Goal: Task Accomplishment & Management: Manage account settings

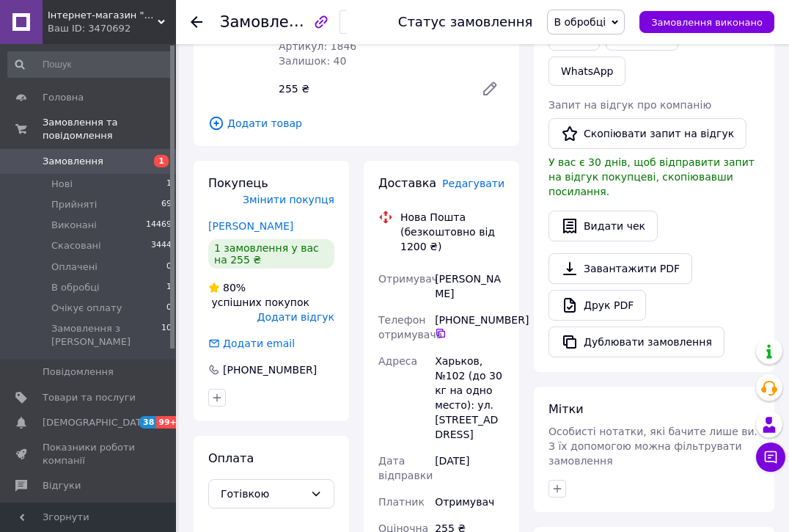
scroll to position [300, 0]
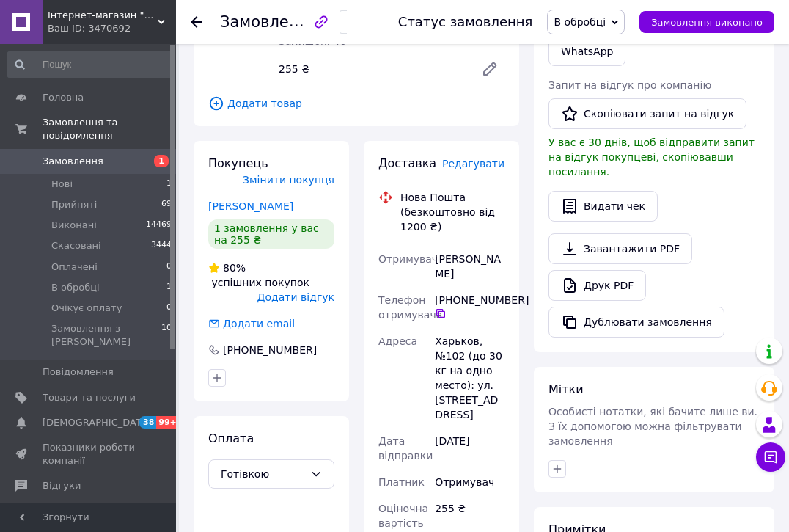
click at [476, 158] on span "Редагувати" at bounding box center [473, 164] width 62 height 12
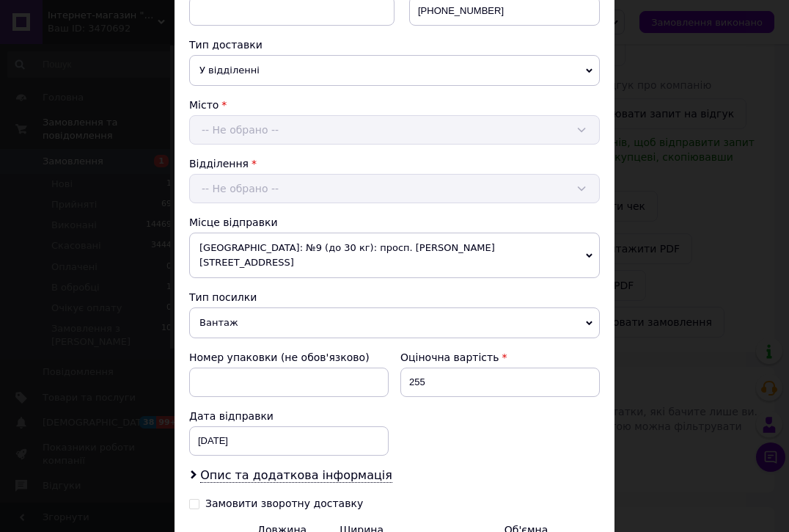
scroll to position [409, 0]
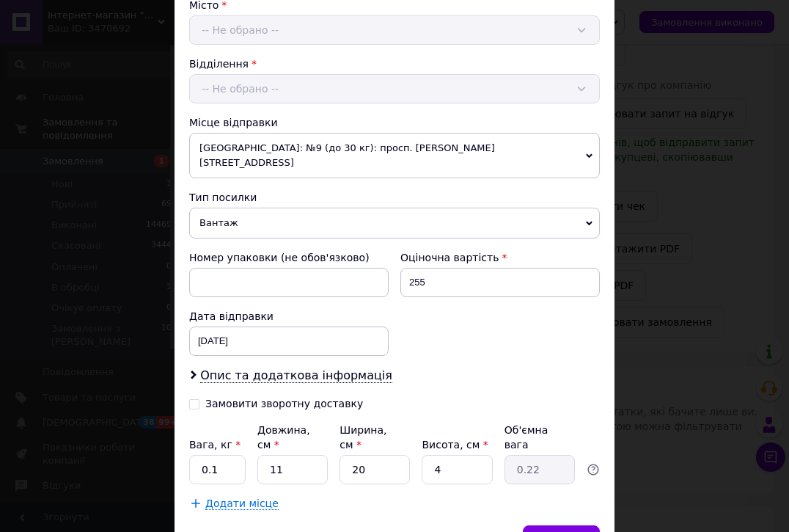
click at [252, 216] on span "Вантаж" at bounding box center [394, 222] width 411 height 31
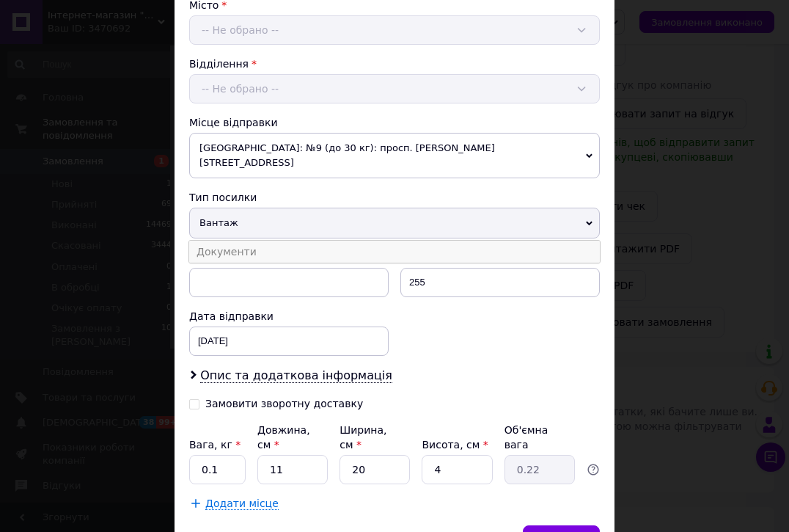
click at [256, 240] on li "Документи" at bounding box center [394, 251] width 411 height 22
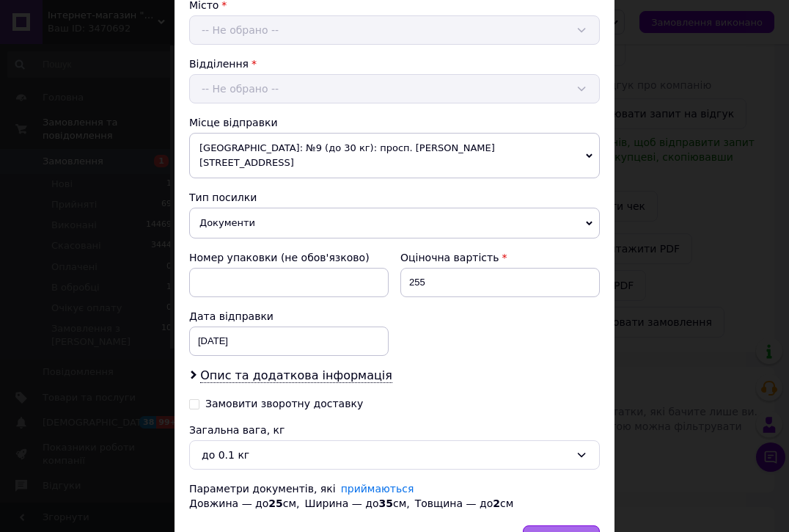
click at [554, 531] on span "Зберегти" at bounding box center [561, 539] width 46 height 11
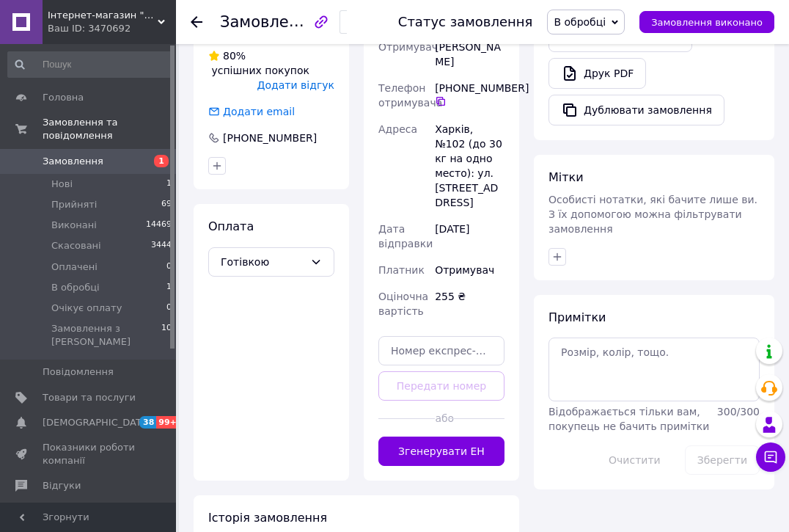
scroll to position [501, 0]
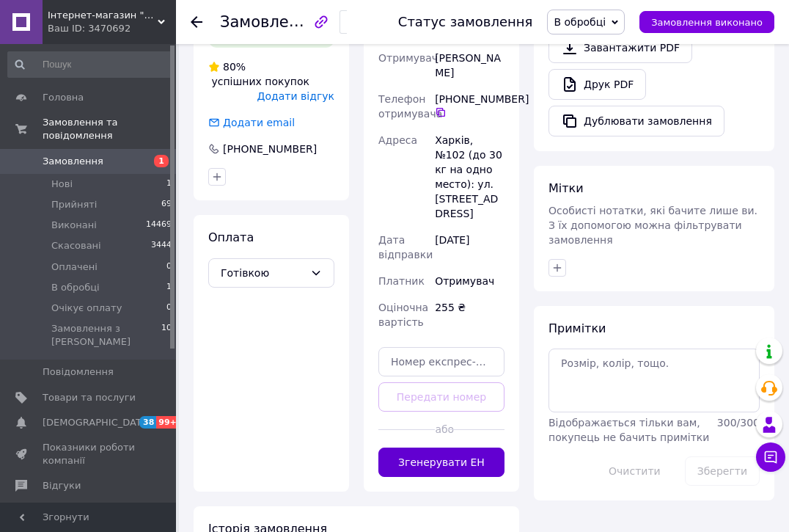
click at [441, 447] on button "Згенерувати ЕН" at bounding box center [441, 461] width 126 height 29
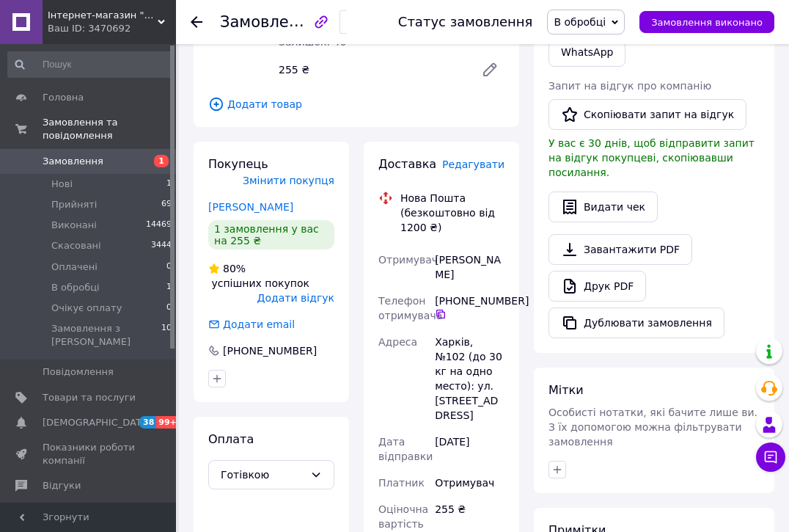
scroll to position [258, 0]
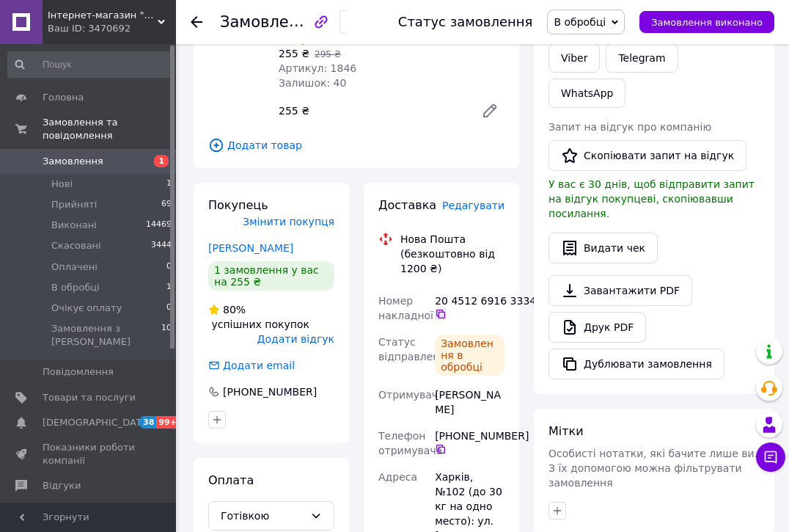
click at [440, 308] on icon at bounding box center [441, 314] width 12 height 12
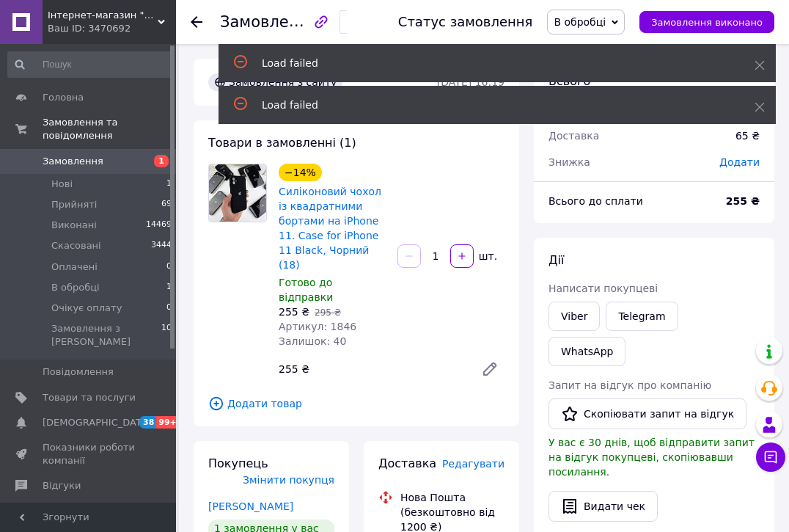
scroll to position [0, 0]
click at [603, 18] on span "В обробці" at bounding box center [580, 22] width 52 height 12
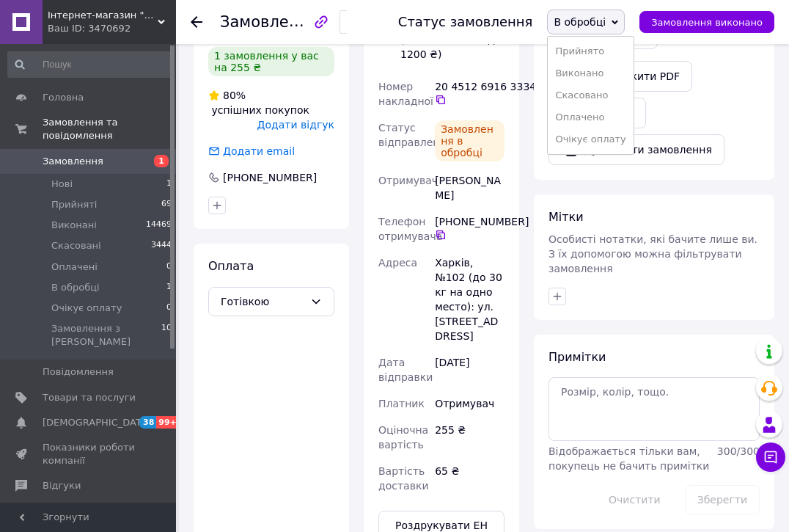
scroll to position [493, 0]
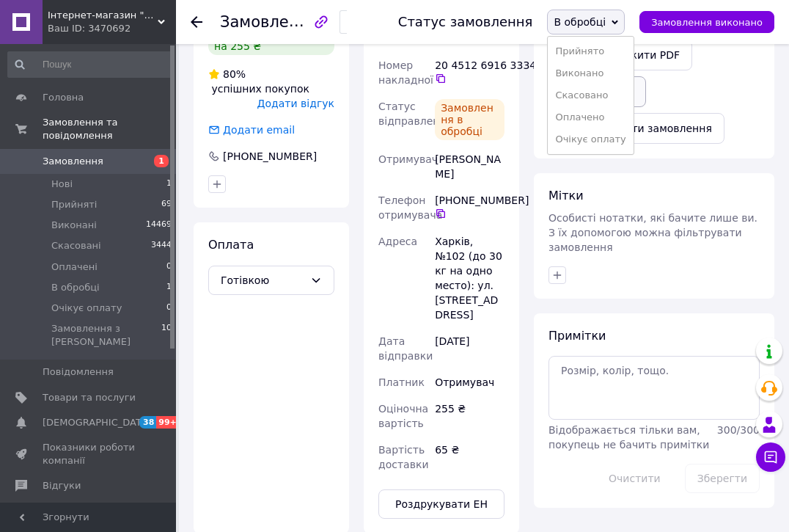
click at [603, 48] on li "Прийнято" at bounding box center [590, 51] width 85 height 22
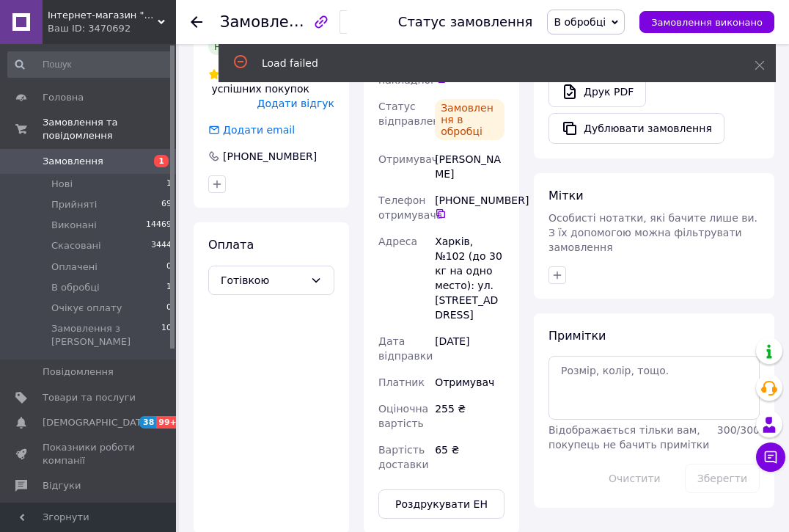
click at [592, 16] on span "В обробці" at bounding box center [580, 22] width 52 height 12
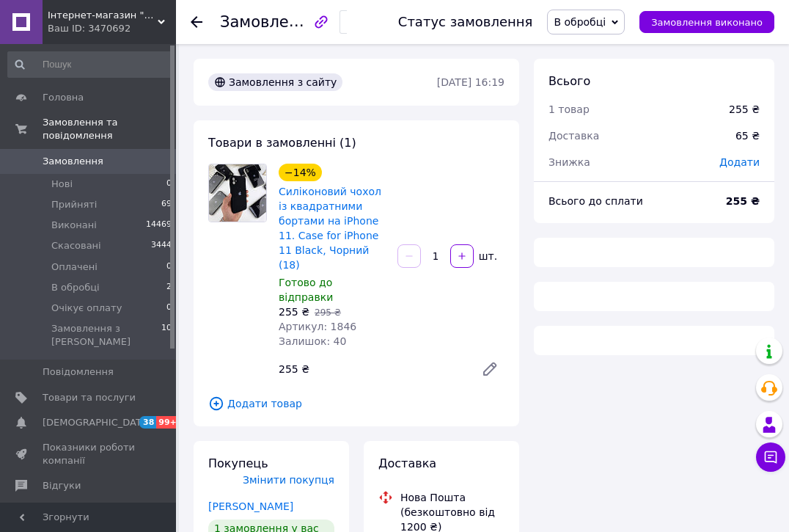
click at [598, 23] on span "В обробці" at bounding box center [580, 22] width 52 height 12
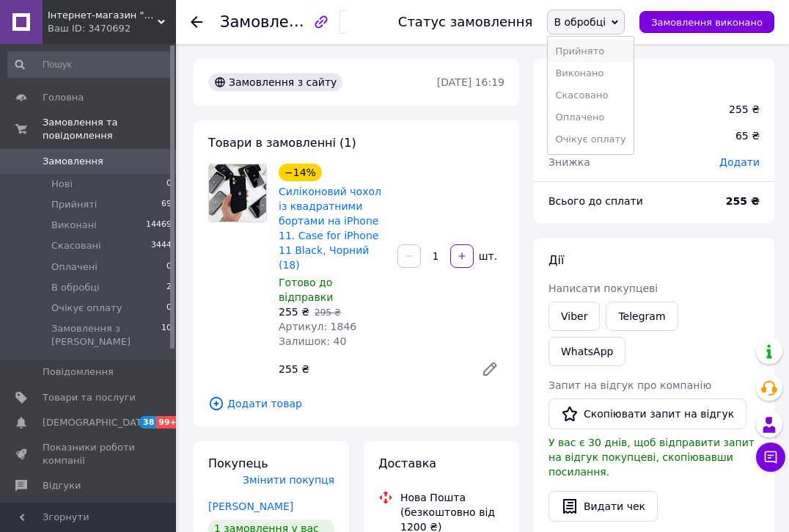
click at [589, 54] on li "Прийнято" at bounding box center [590, 51] width 85 height 22
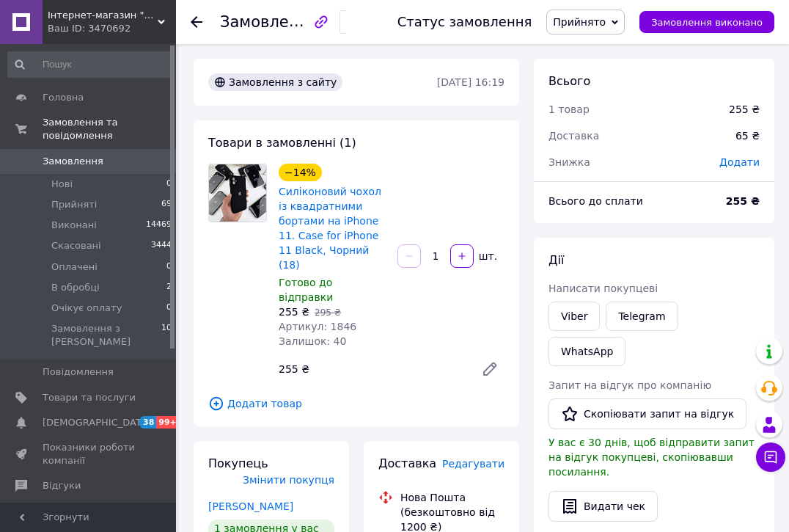
scroll to position [493, 0]
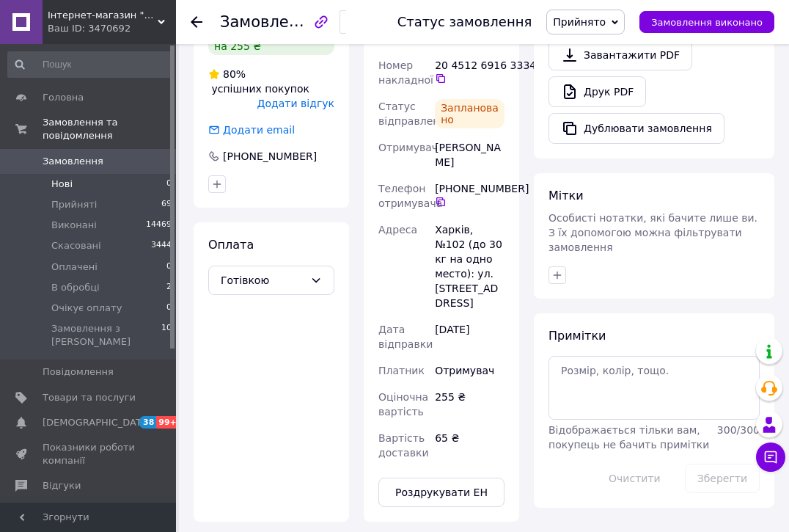
click at [108, 181] on li "Нові 0" at bounding box center [90, 184] width 180 height 21
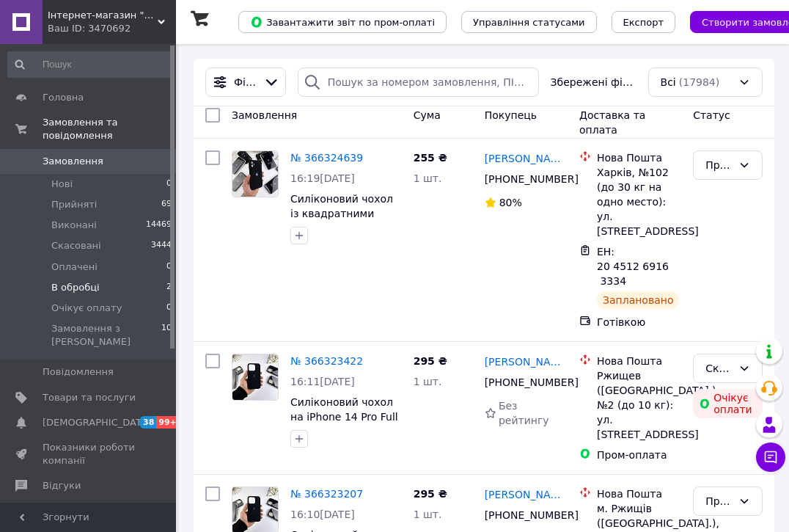
click at [103, 283] on li "В обробці 2" at bounding box center [90, 287] width 180 height 21
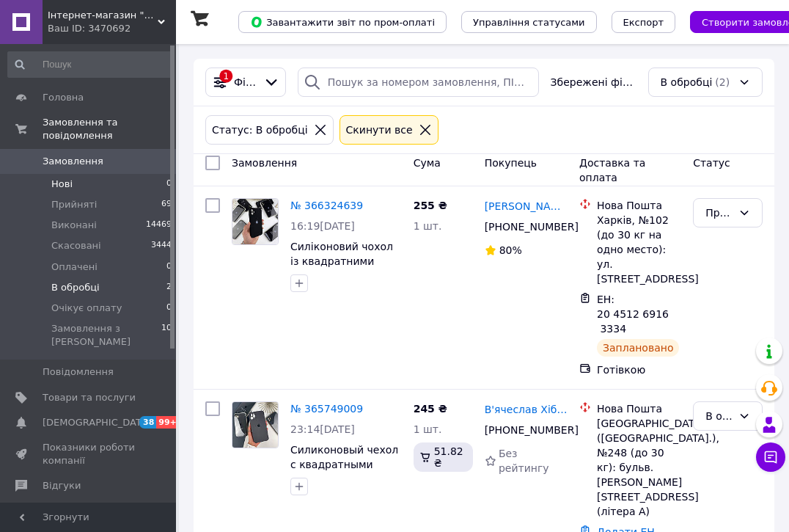
click at [119, 181] on li "Нові 0" at bounding box center [90, 184] width 180 height 21
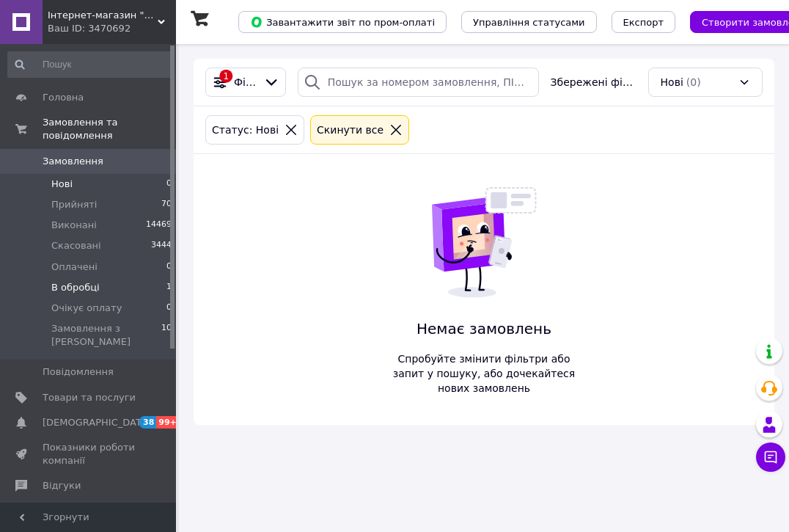
click at [144, 289] on li "В обробці 1" at bounding box center [90, 287] width 180 height 21
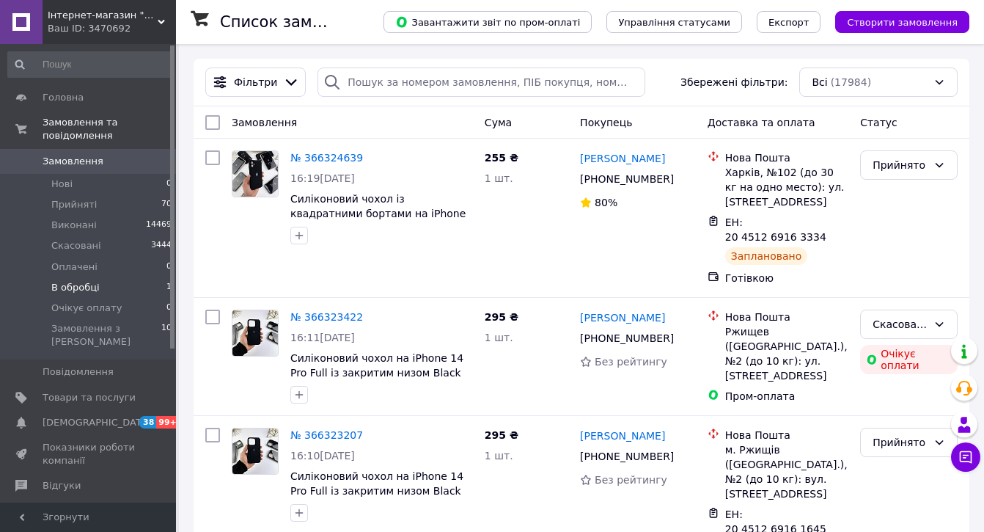
click at [94, 282] on span "В обробці" at bounding box center [75, 287] width 48 height 13
